Goal: Task Accomplishment & Management: Manage account settings

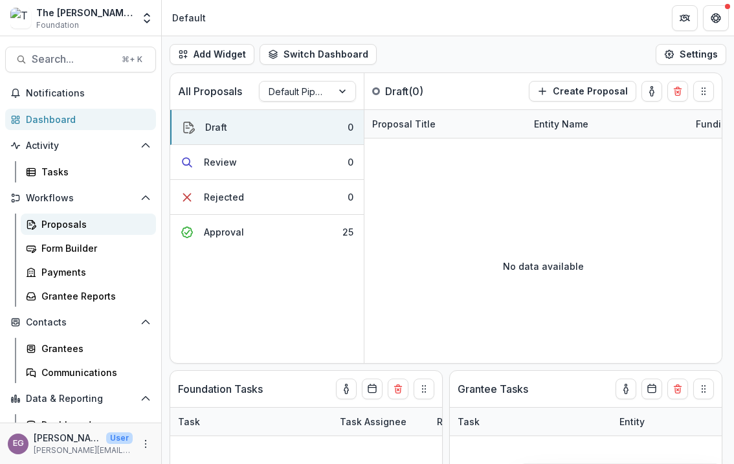
scroll to position [37, 0]
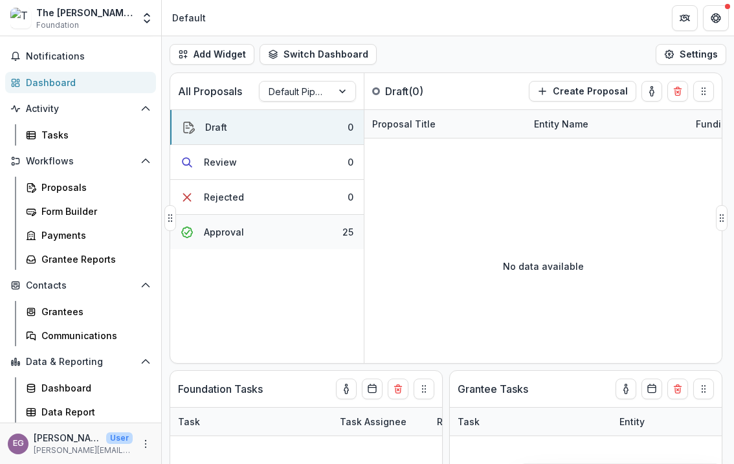
click at [237, 234] on div "Approval" at bounding box center [224, 232] width 40 height 14
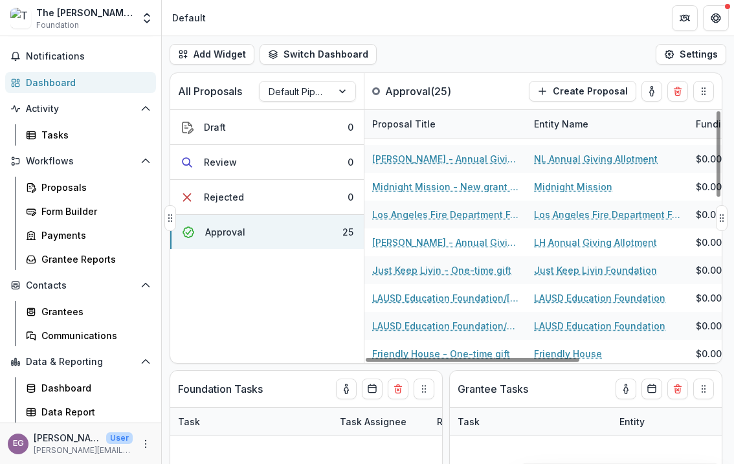
scroll to position [245, 0]
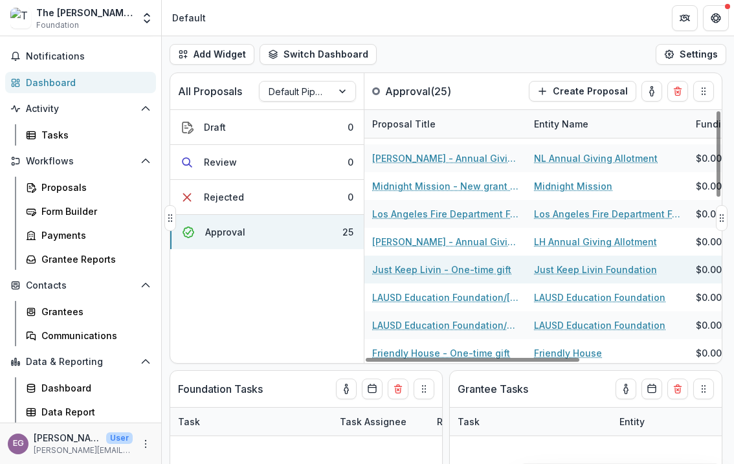
click at [468, 270] on link "Just Keep Livin - One-time gift" at bounding box center [441, 270] width 139 height 14
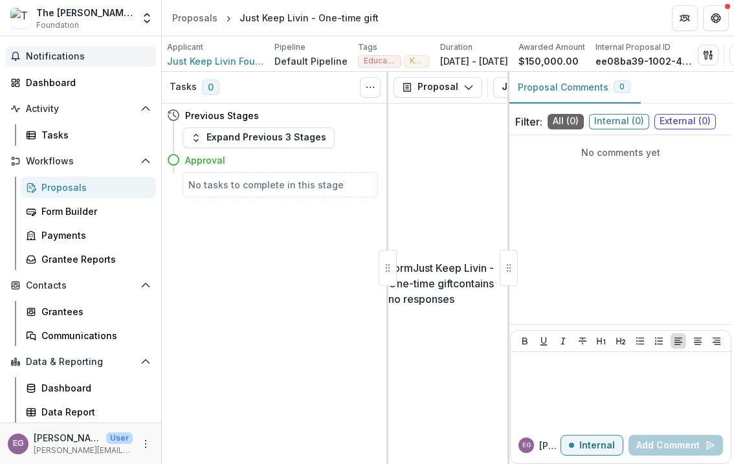
click at [47, 57] on span "Notifications" at bounding box center [88, 56] width 125 height 11
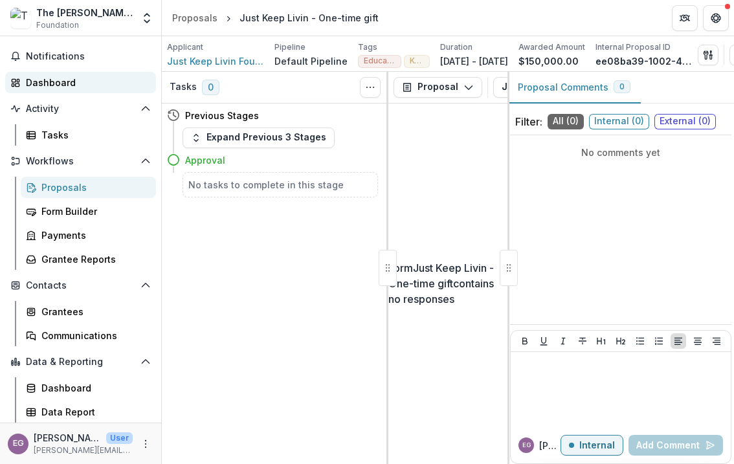
click at [53, 83] on div "Dashboard" at bounding box center [86, 83] width 120 height 14
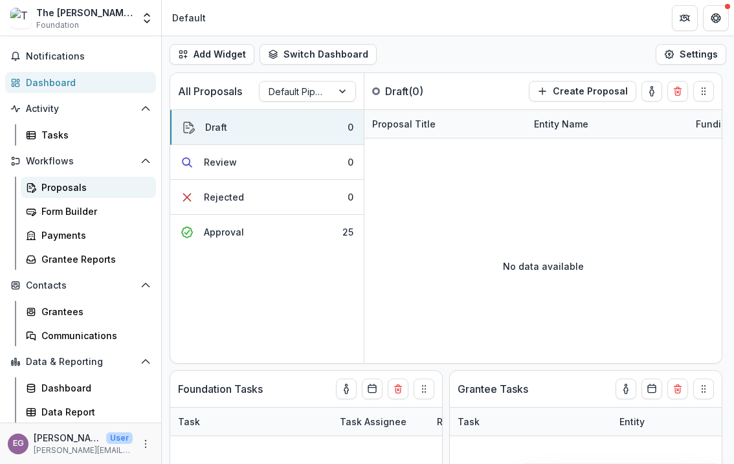
click at [67, 184] on div "Proposals" at bounding box center [93, 188] width 104 height 14
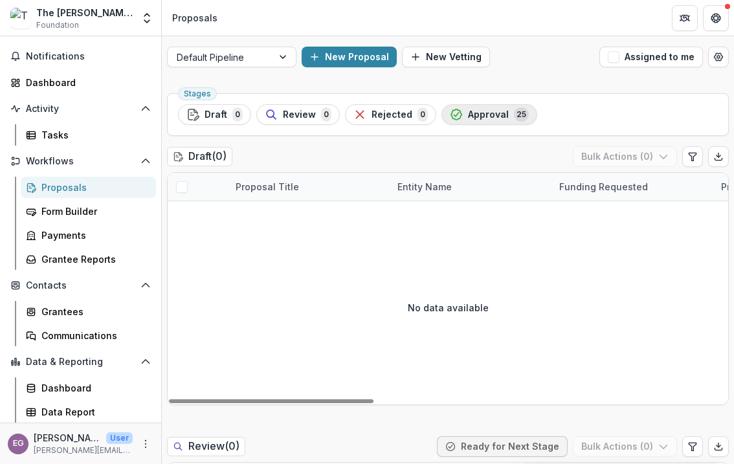
click at [483, 110] on span "Approval" at bounding box center [488, 114] width 41 height 11
